Goal: Information Seeking & Learning: Check status

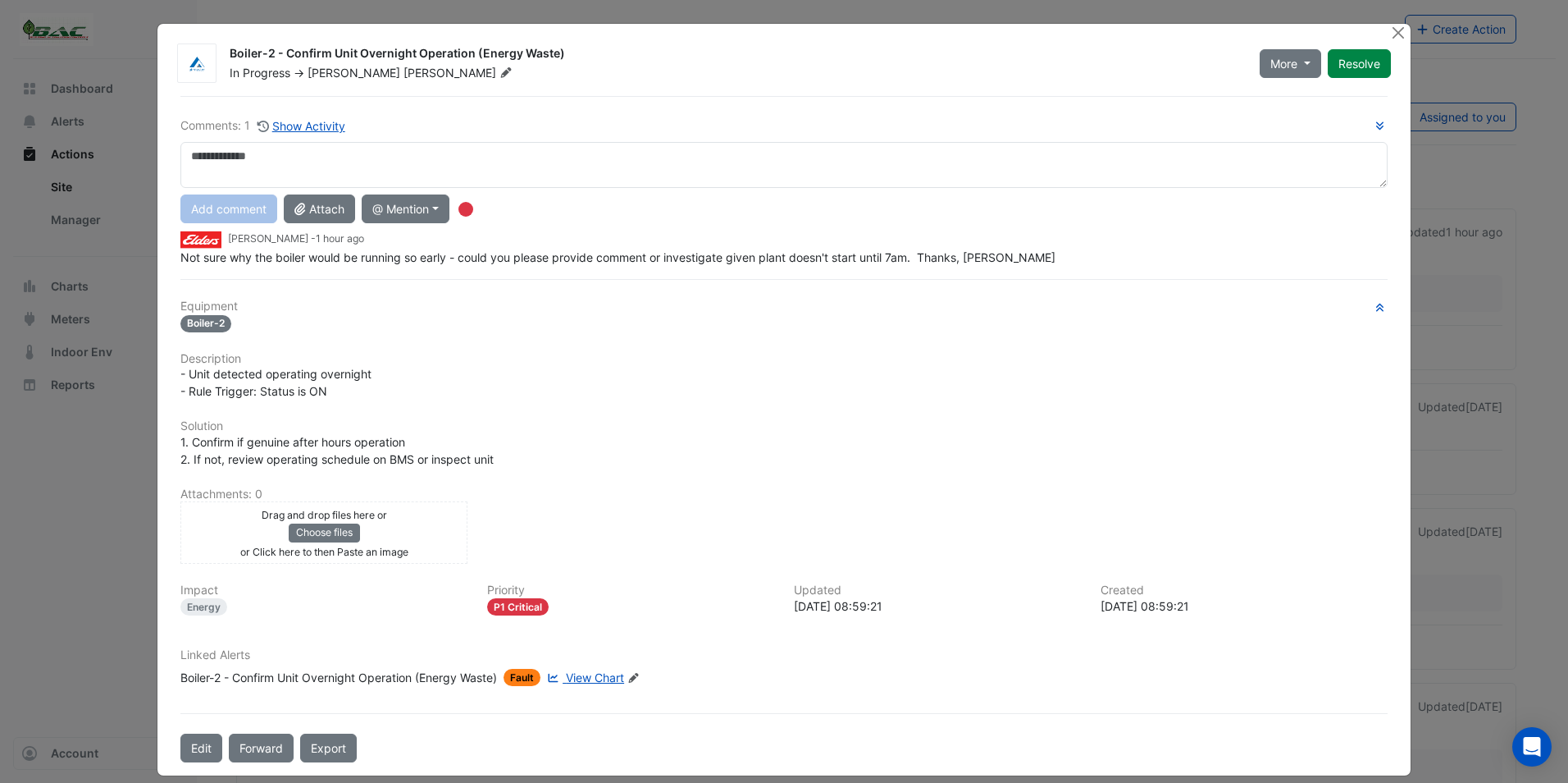
scroll to position [16, 0]
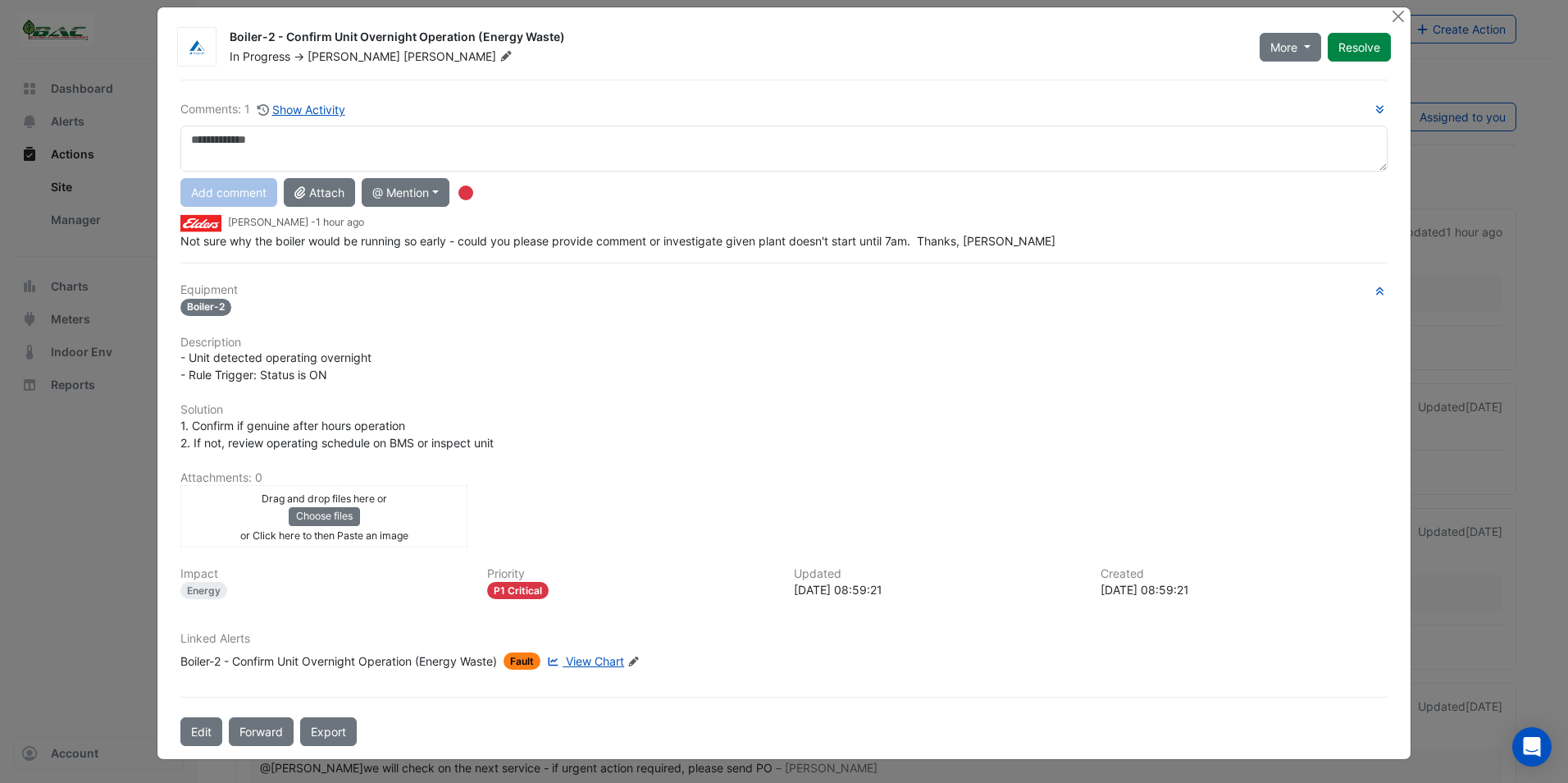
click at [583, 660] on span "View Chart" at bounding box center [595, 660] width 58 height 14
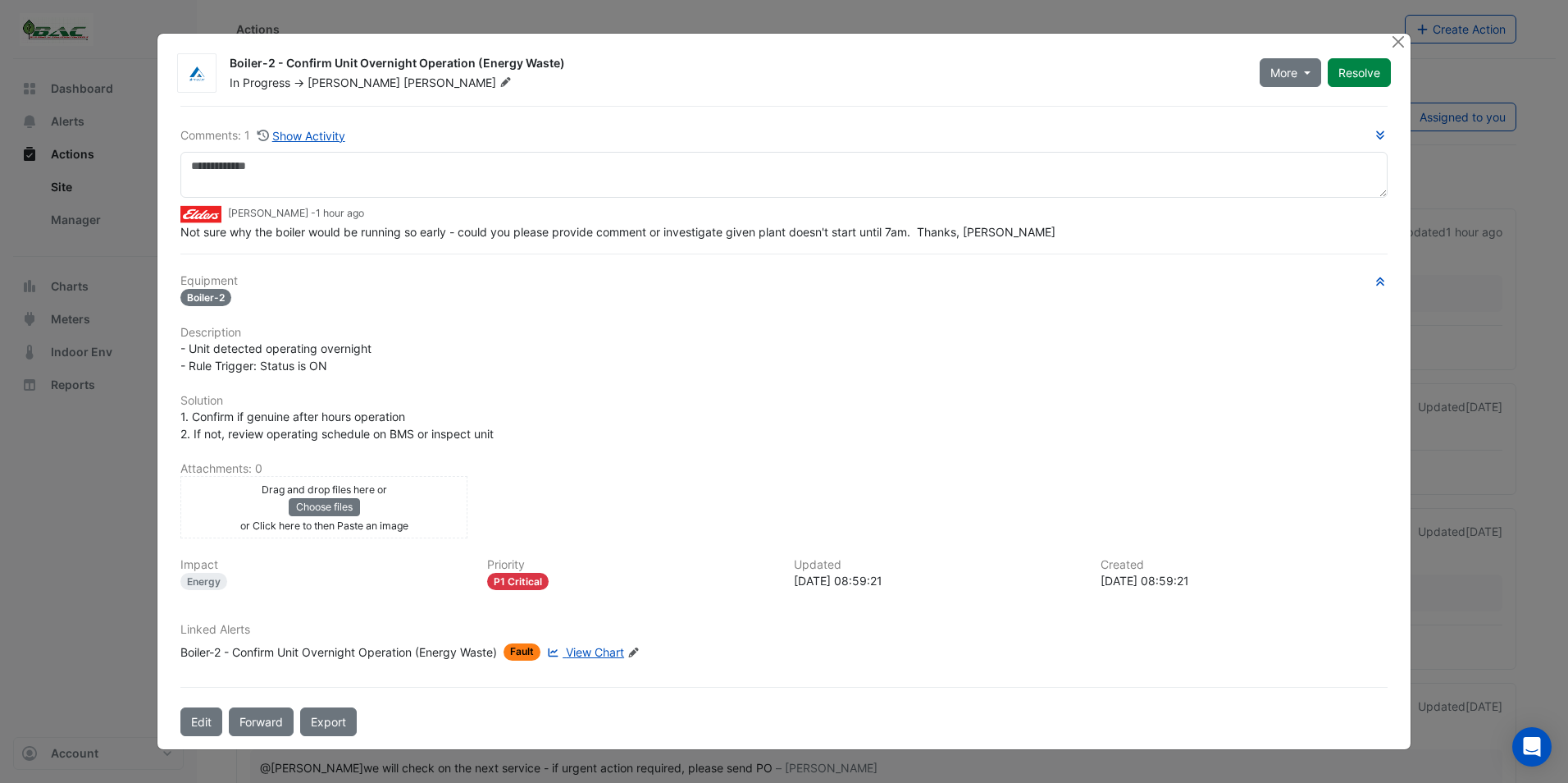
scroll to position [0, 0]
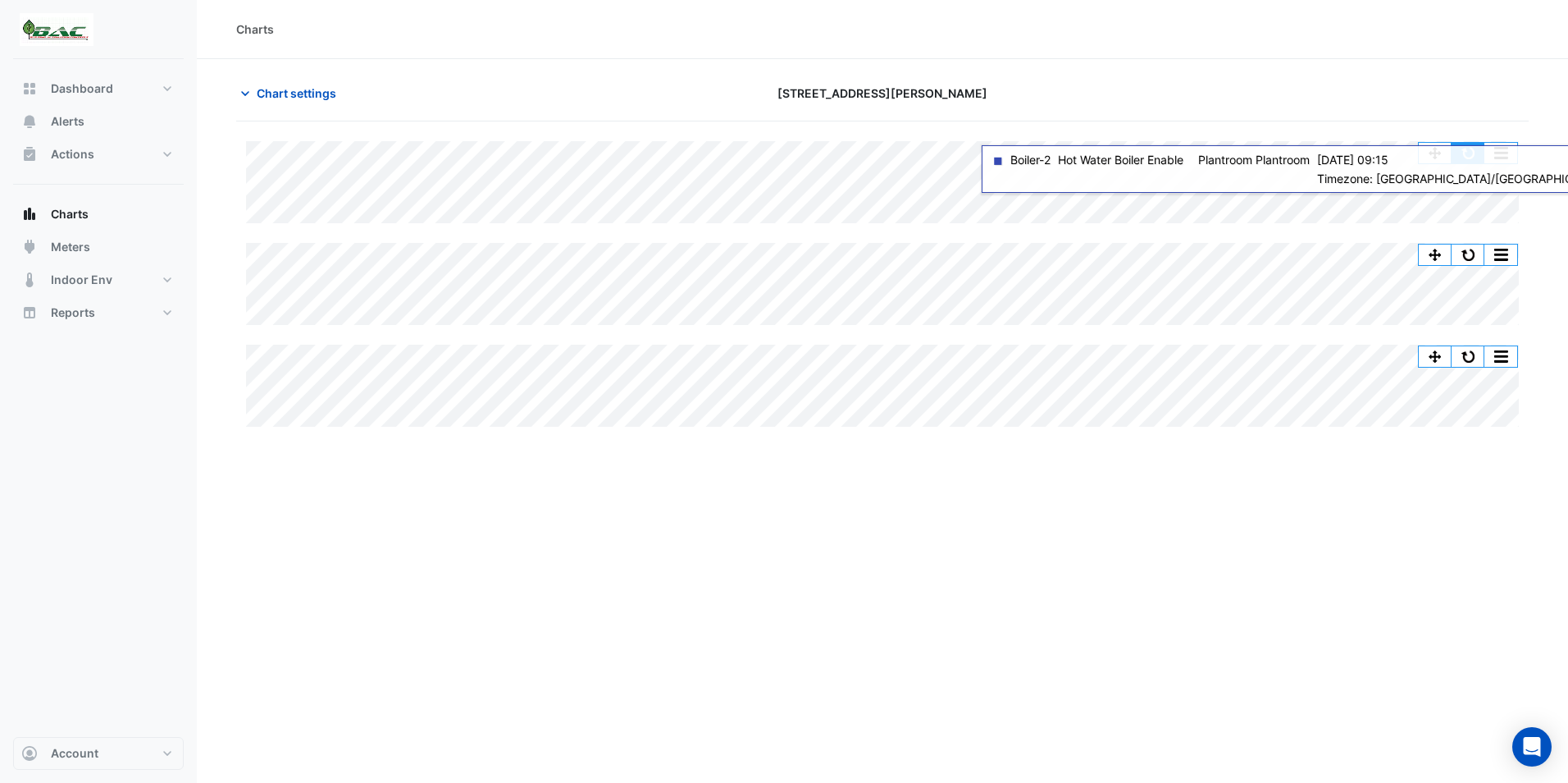
click at [1469, 146] on button "button" at bounding box center [1468, 153] width 33 height 21
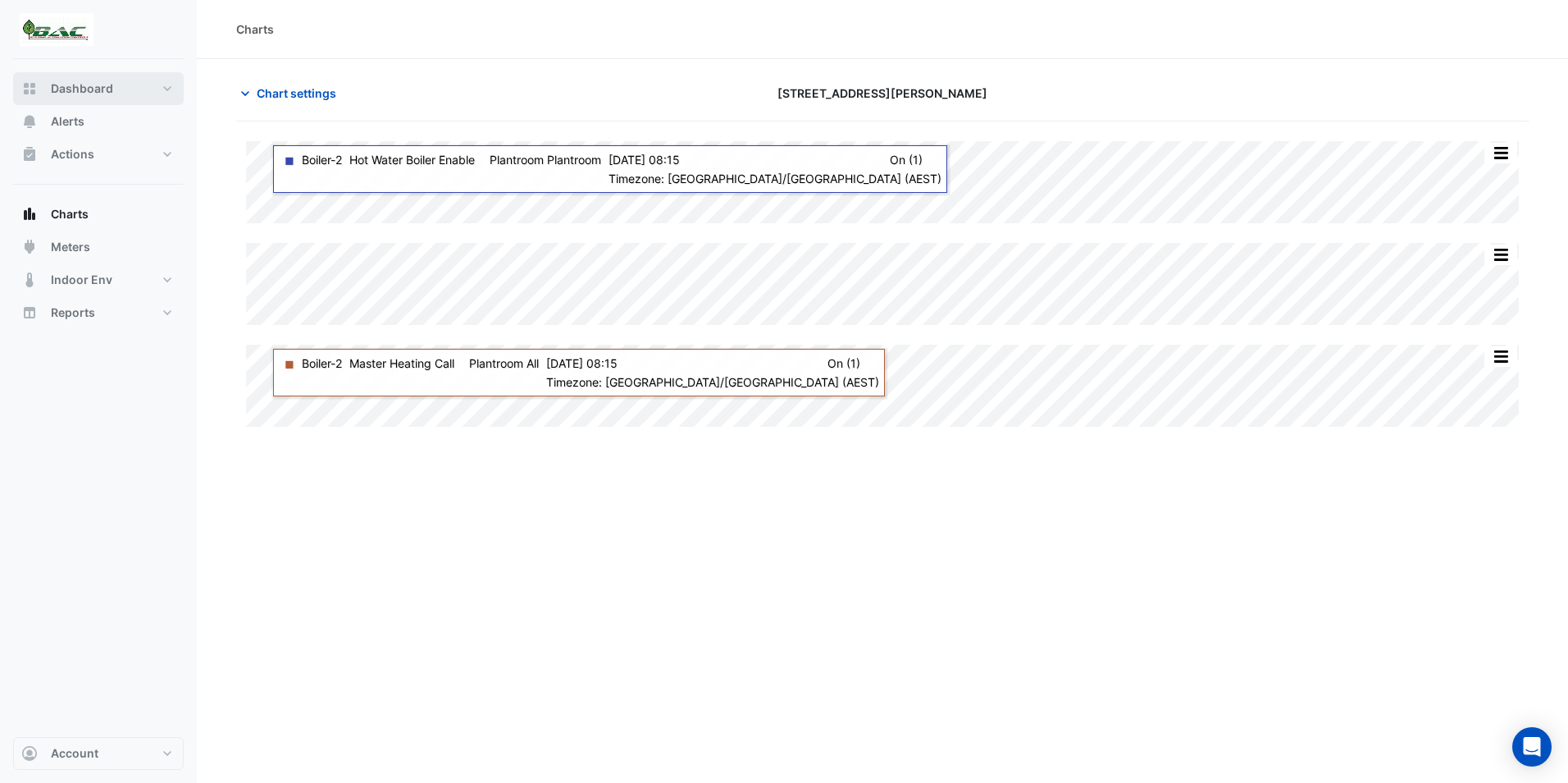
click at [103, 88] on span "Dashboard" at bounding box center [81, 89] width 62 height 16
select select "***"
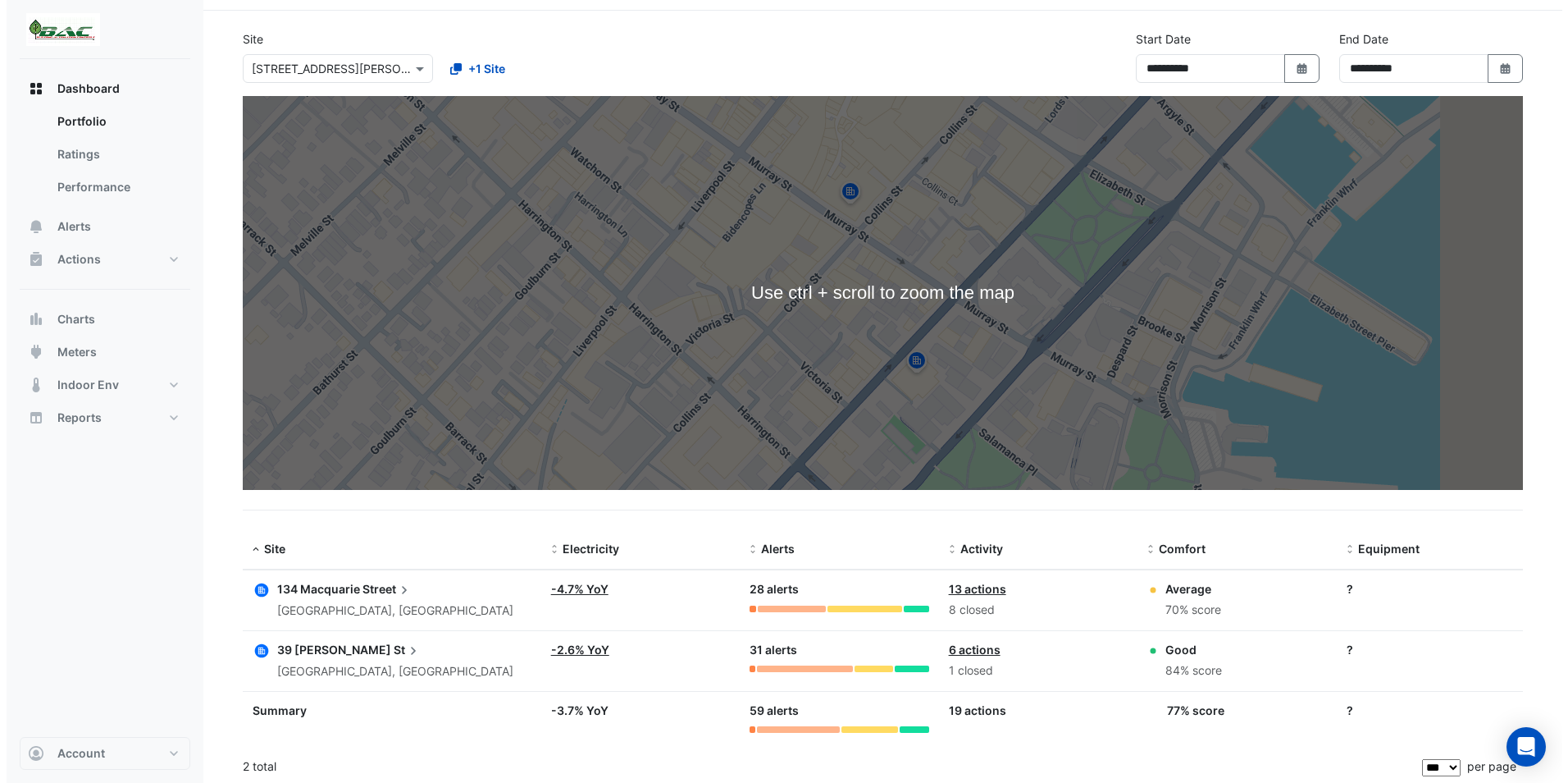
scroll to position [52, 0]
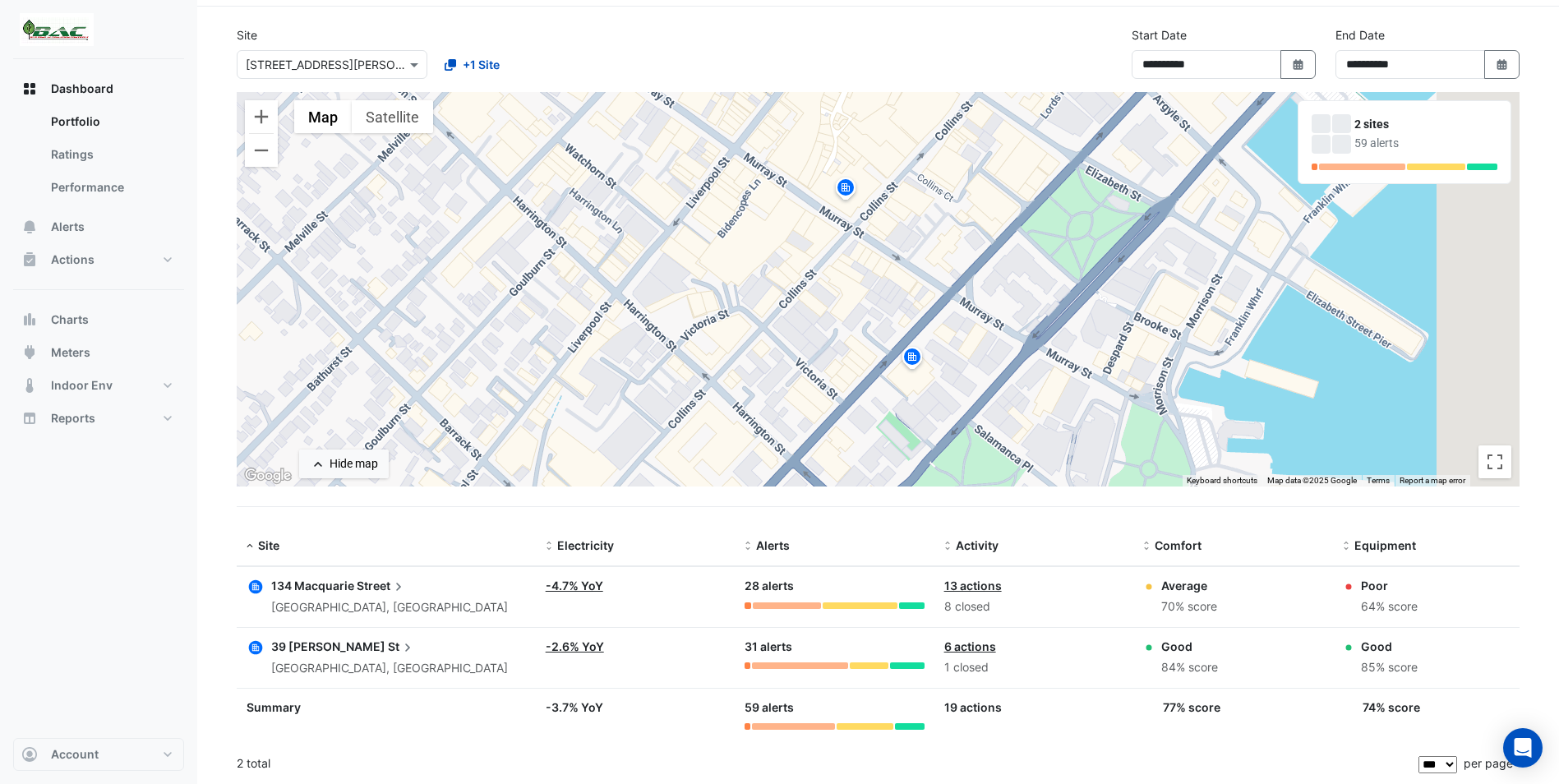
click at [327, 645] on span "39 Murray" at bounding box center [328, 645] width 114 height 14
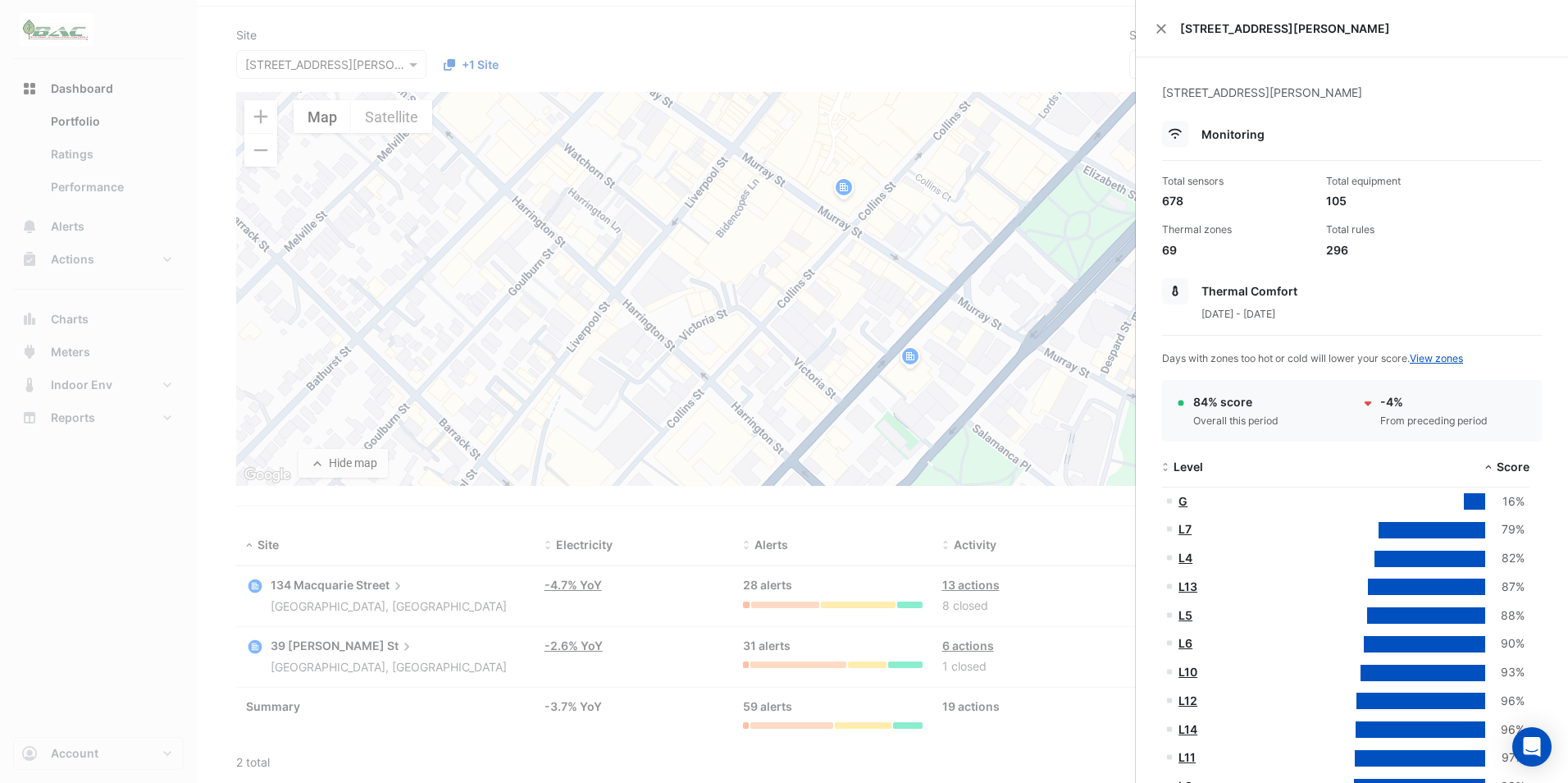
click at [1112, 634] on ngb-offcanvas-backdrop at bounding box center [784, 392] width 1568 height 783
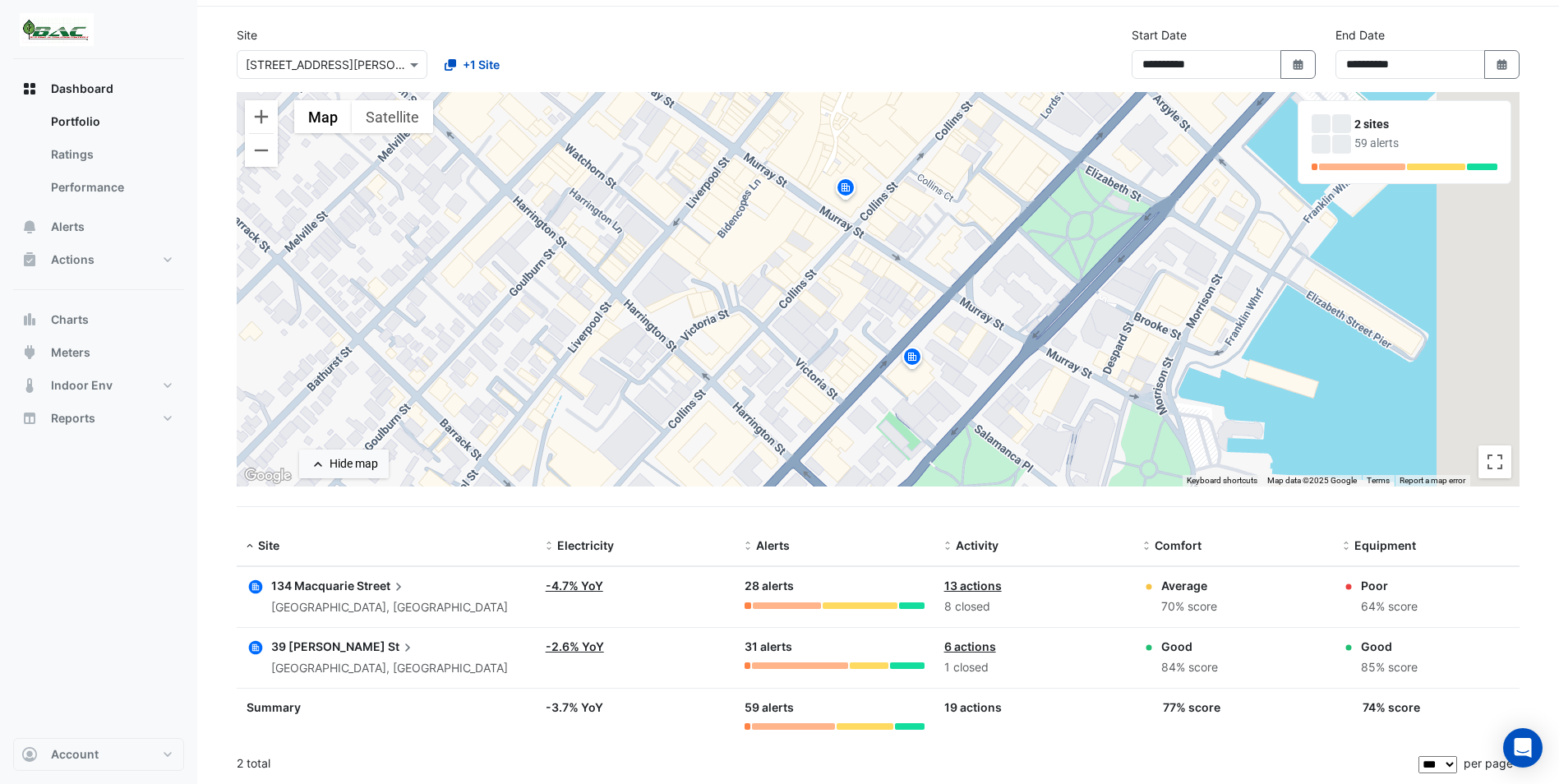
click at [1213, 675] on div "84% score" at bounding box center [1189, 667] width 57 height 19
click at [969, 645] on link "6 actions" at bounding box center [970, 645] width 52 height 14
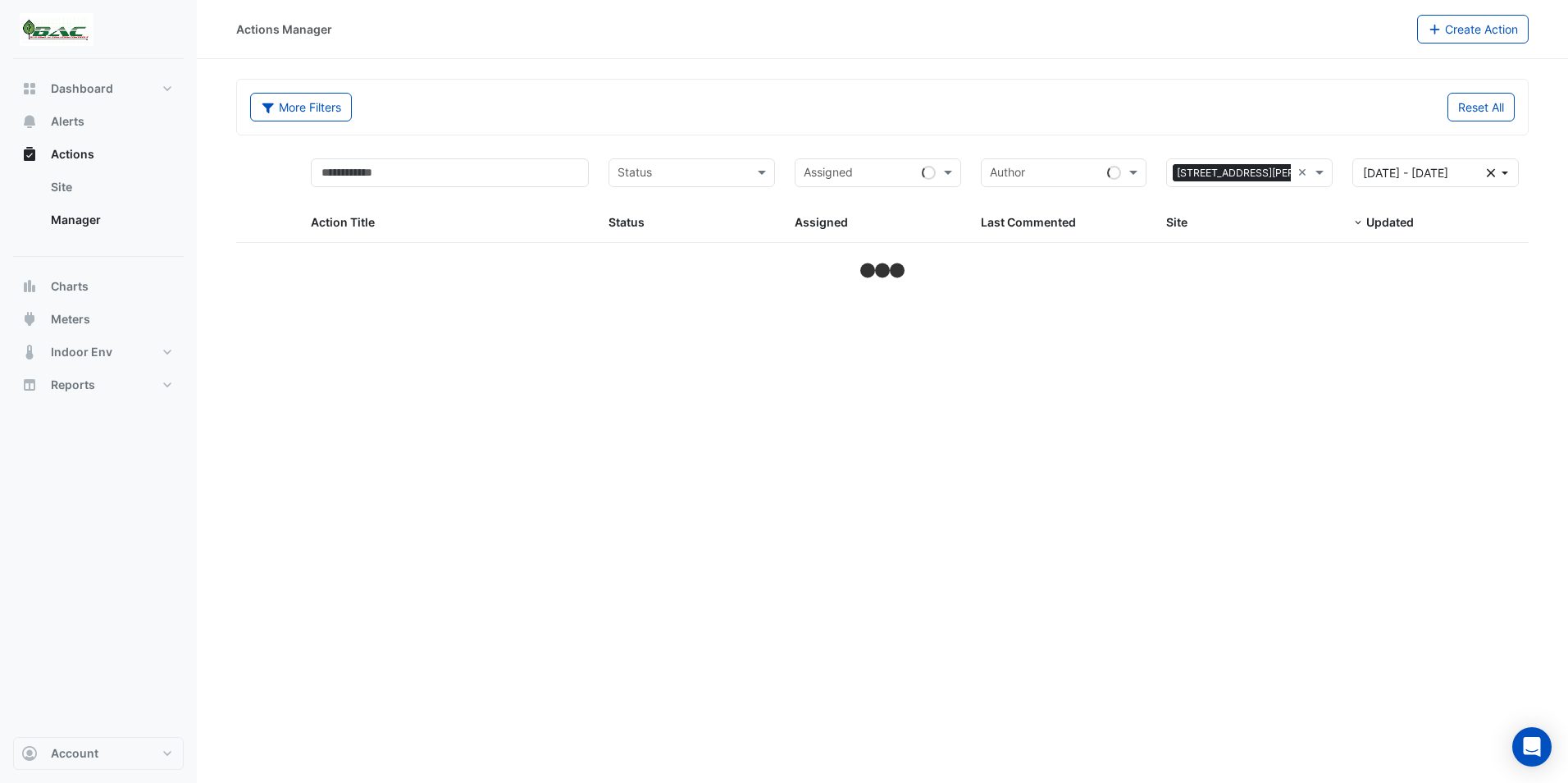
select select "***"
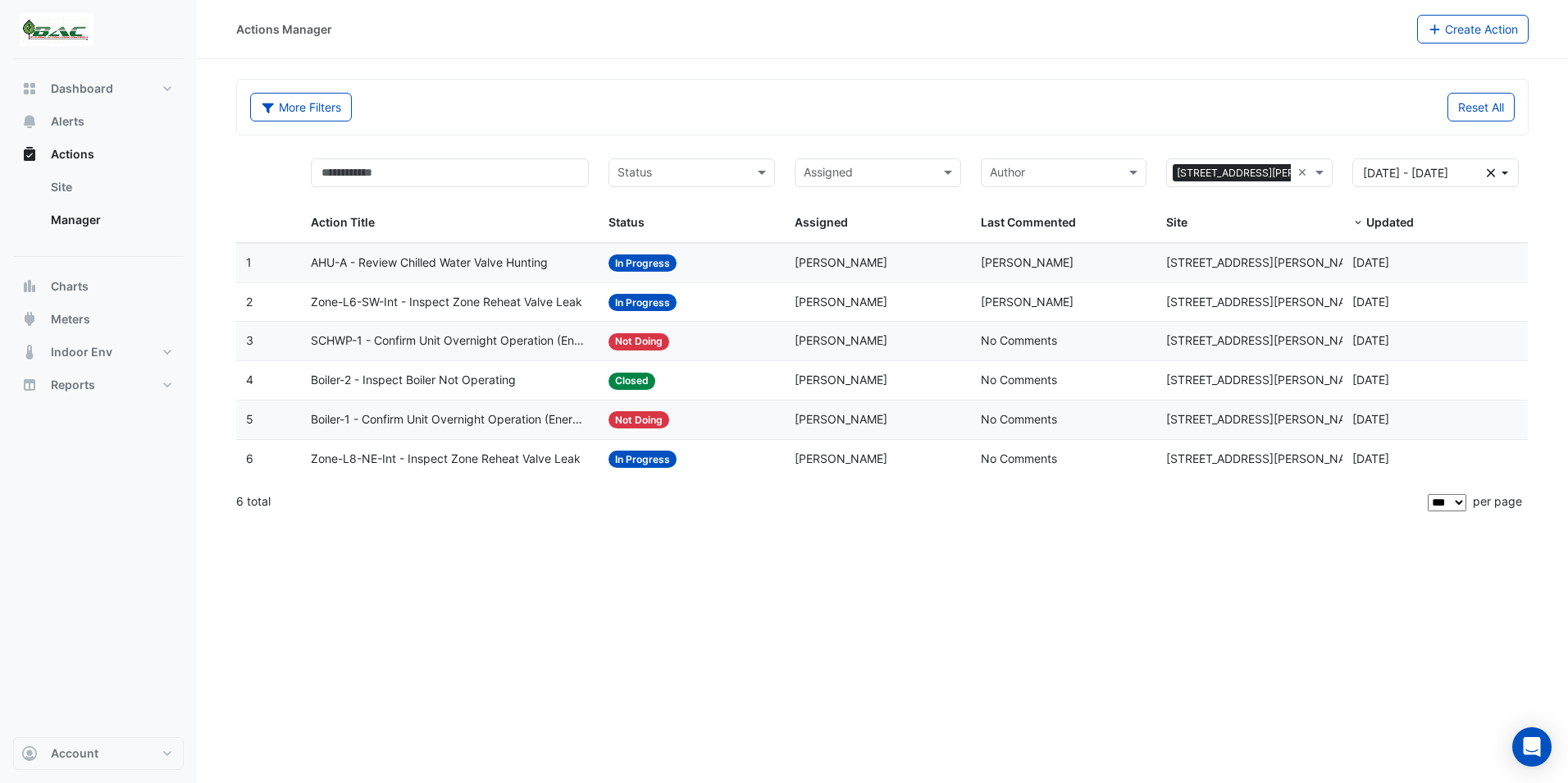
click at [430, 260] on span "AHU-A - Review Chilled Water Valve Hunting" at bounding box center [429, 262] width 237 height 19
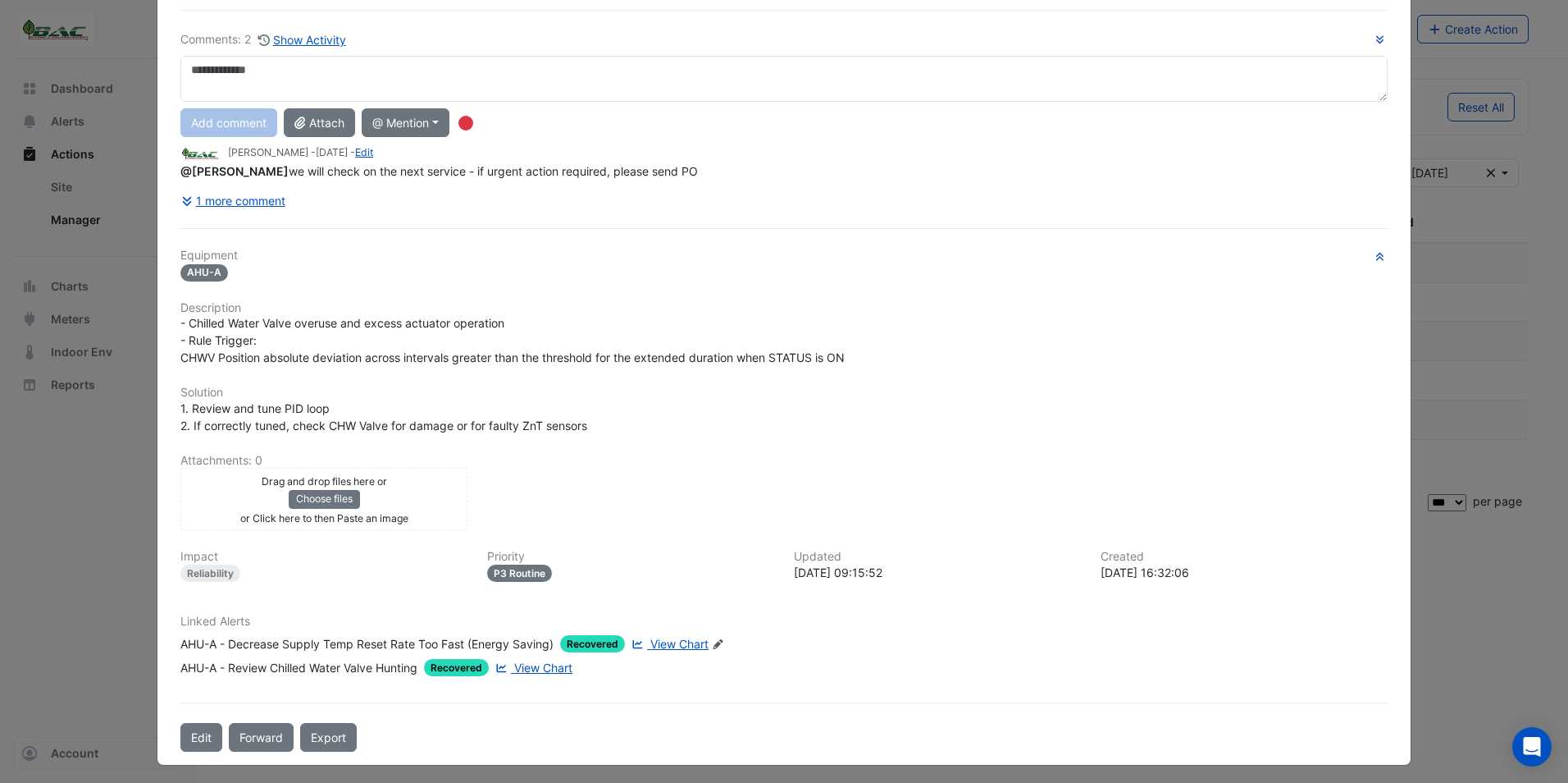
scroll to position [108, 0]
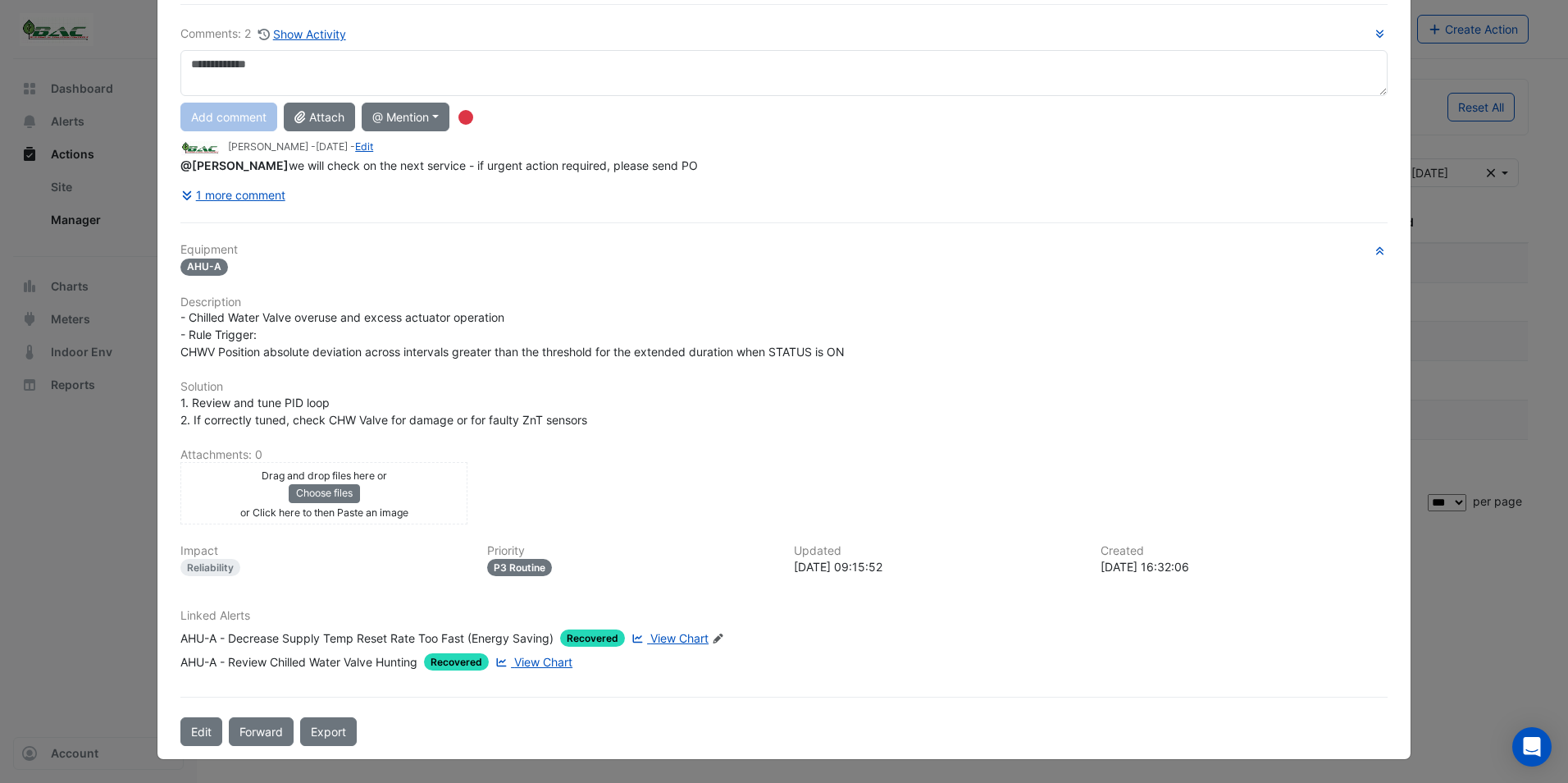
click at [528, 662] on span "View Chart" at bounding box center [543, 661] width 58 height 14
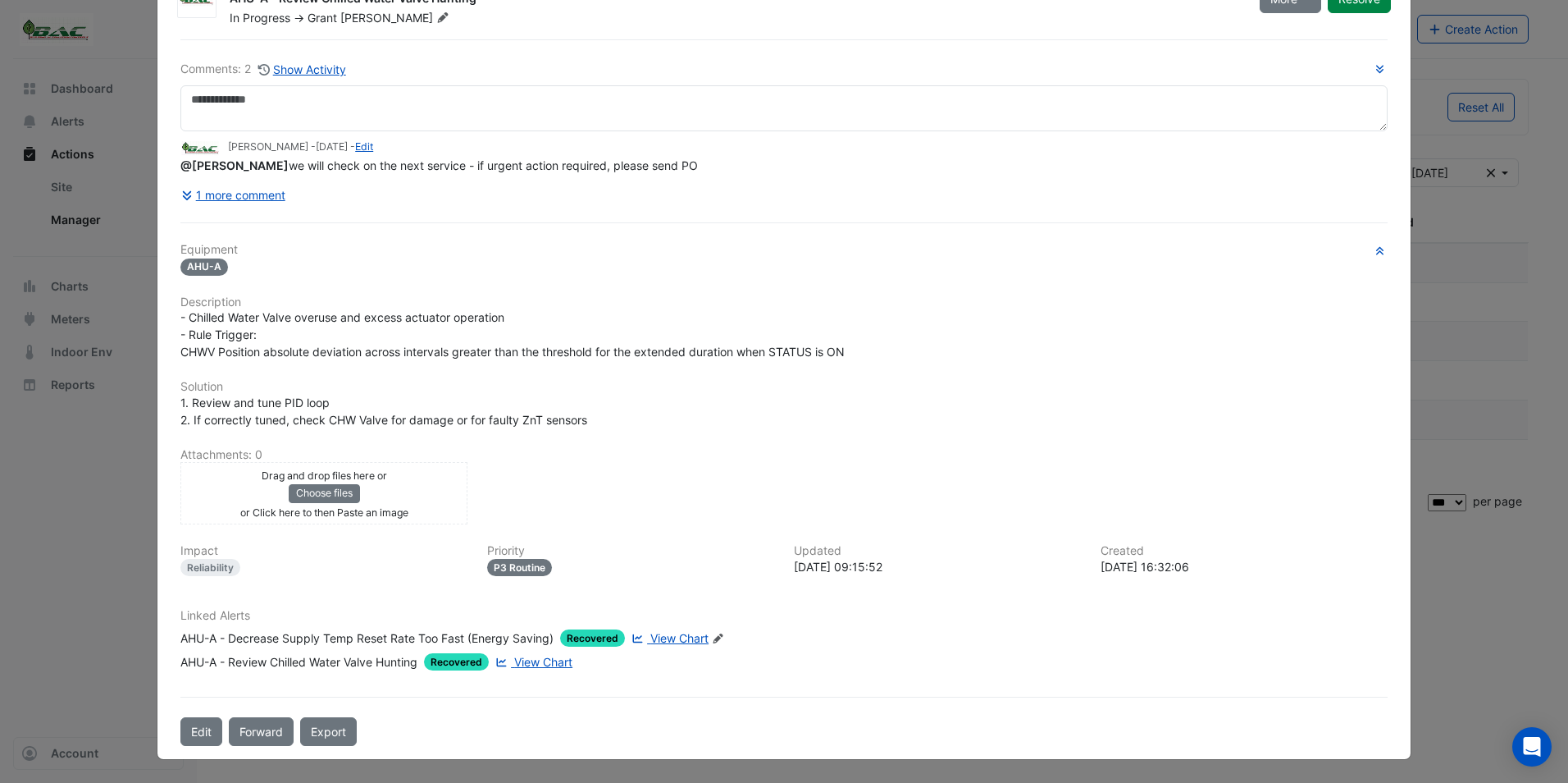
scroll to position [73, 0]
